Goal: Information Seeking & Learning: Learn about a topic

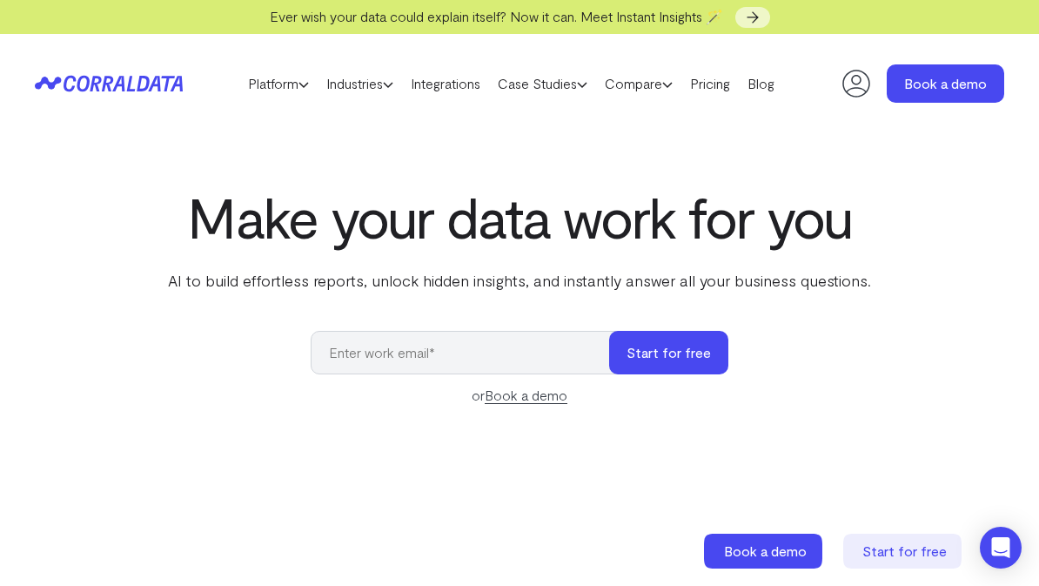
click at [381, 95] on link "Industries" at bounding box center [360, 84] width 84 height 26
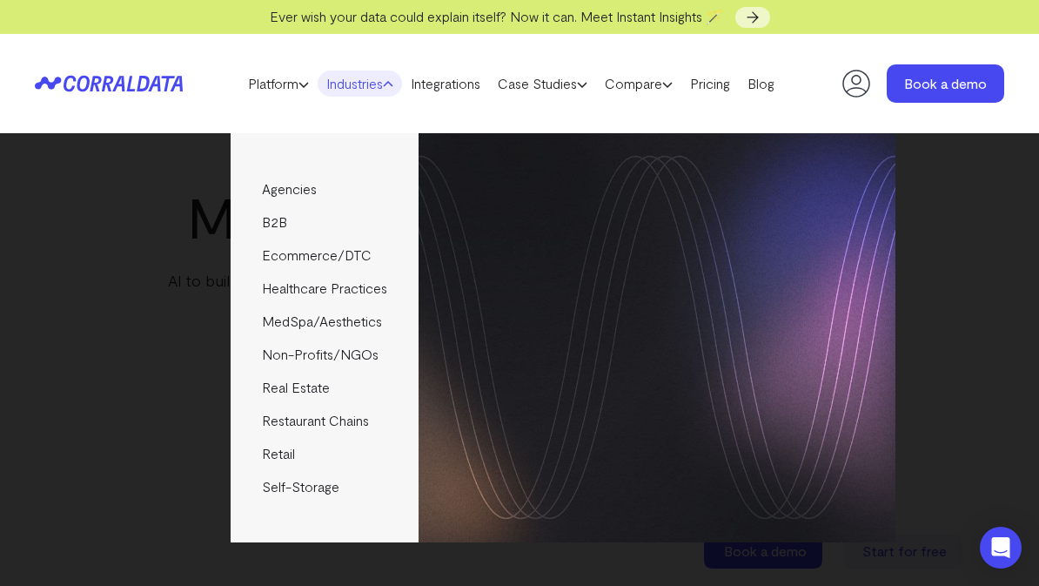
click at [466, 89] on link "Integrations" at bounding box center [445, 84] width 87 height 26
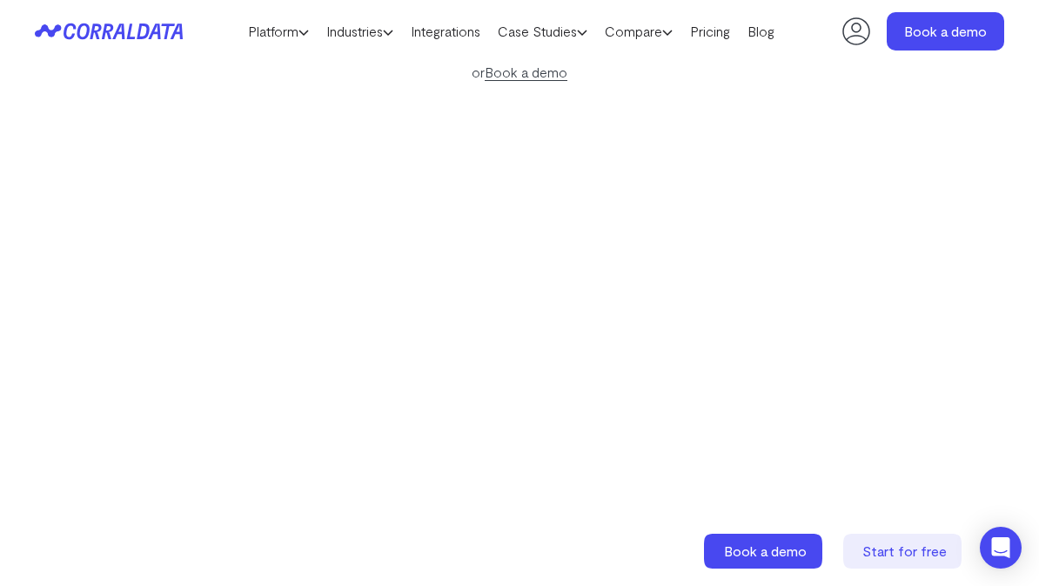
scroll to position [281, 0]
click at [373, 43] on link "Industries" at bounding box center [360, 31] width 84 height 26
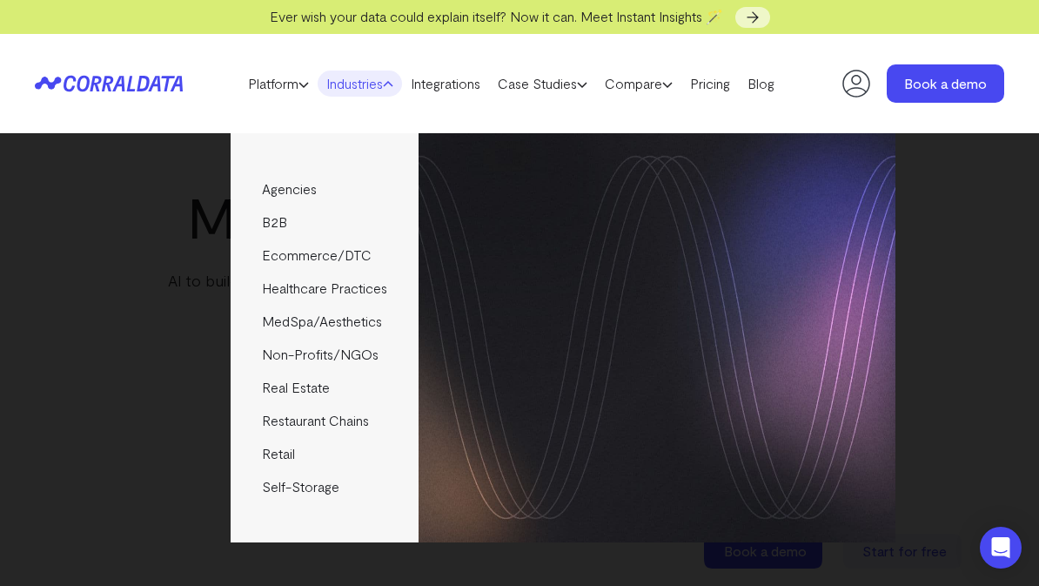
click at [277, 226] on link "B2B" at bounding box center [324, 221] width 187 height 33
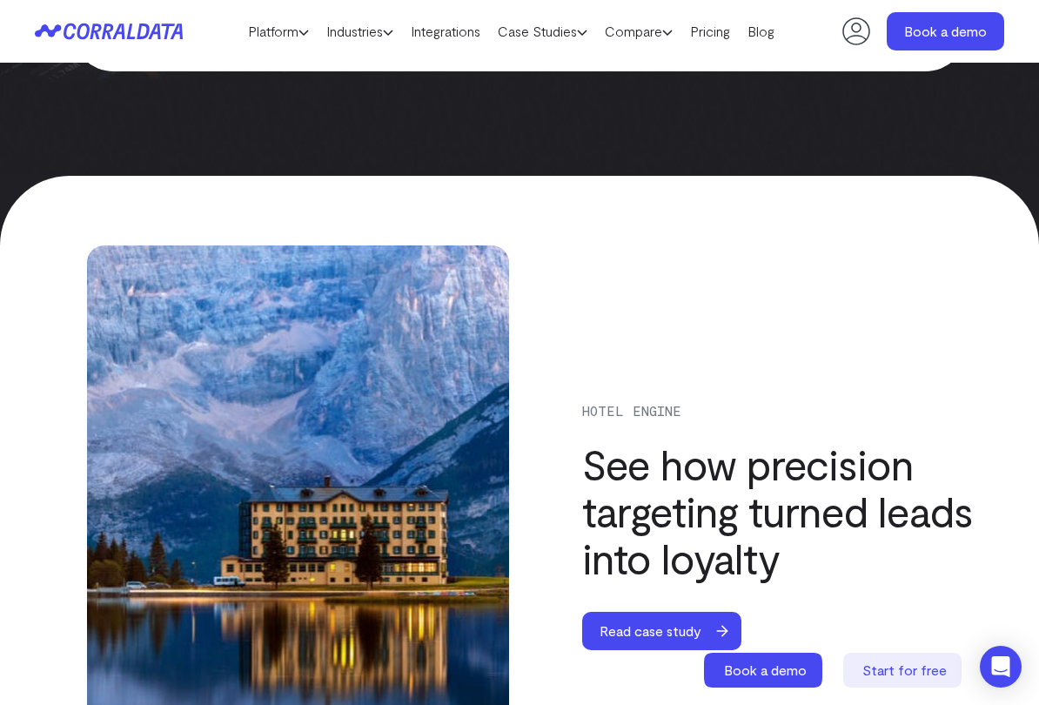
scroll to position [5095, 0]
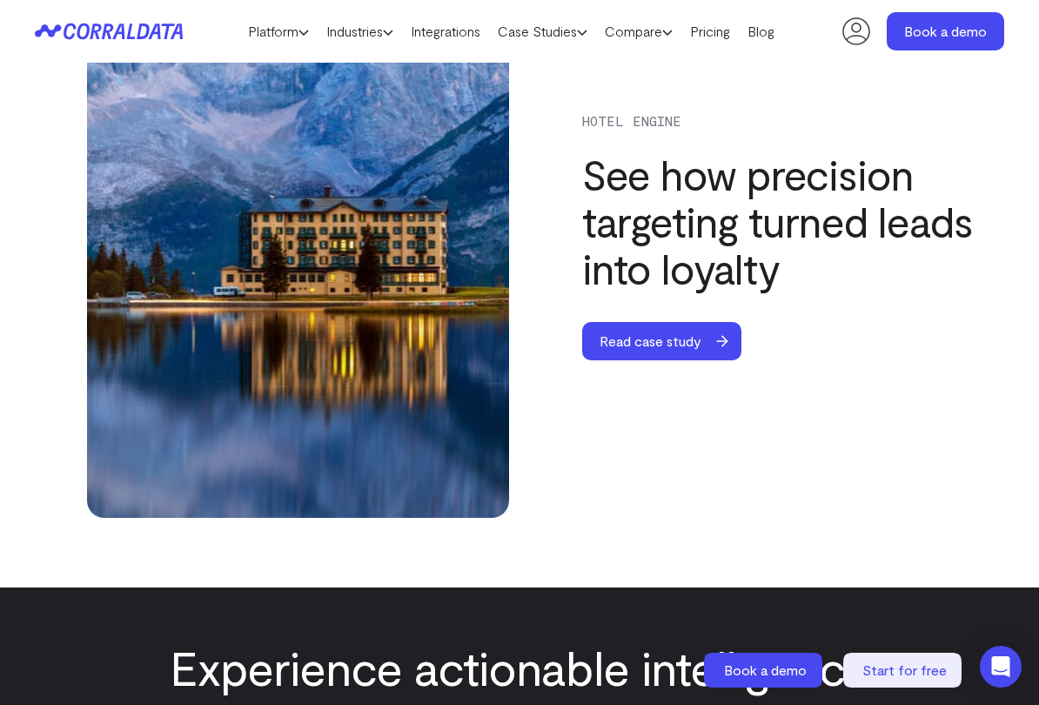
click at [694, 346] on span "Read case study" at bounding box center [650, 341] width 137 height 38
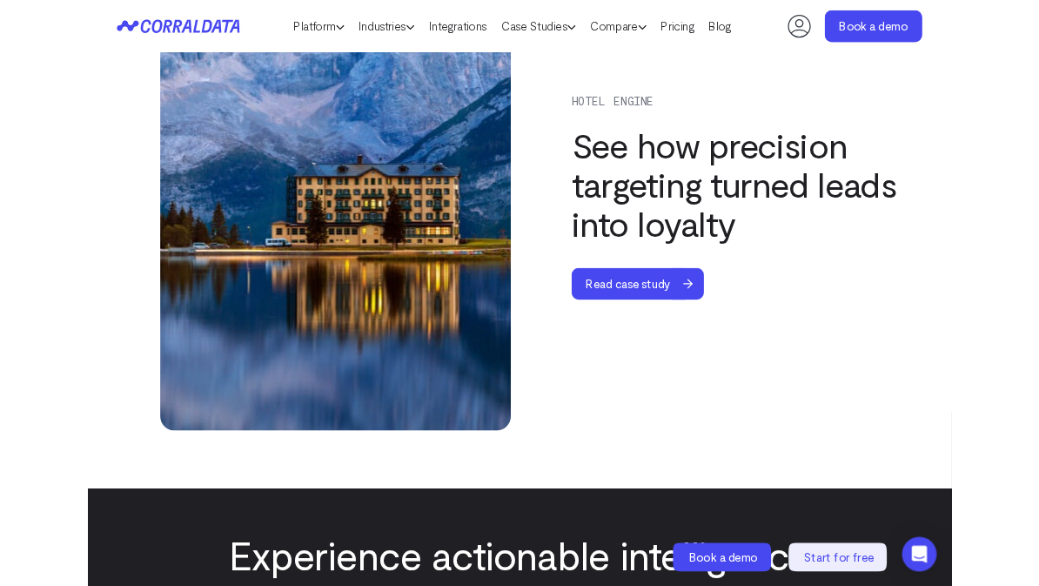
scroll to position [5143, 0]
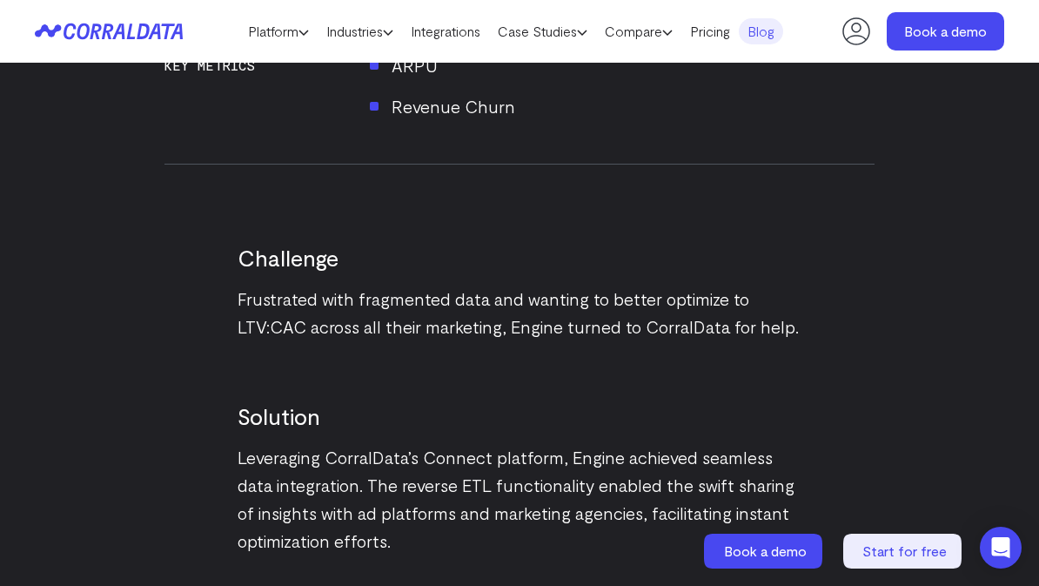
scroll to position [1482, 0]
